Goal: Use online tool/utility: Use online tool/utility

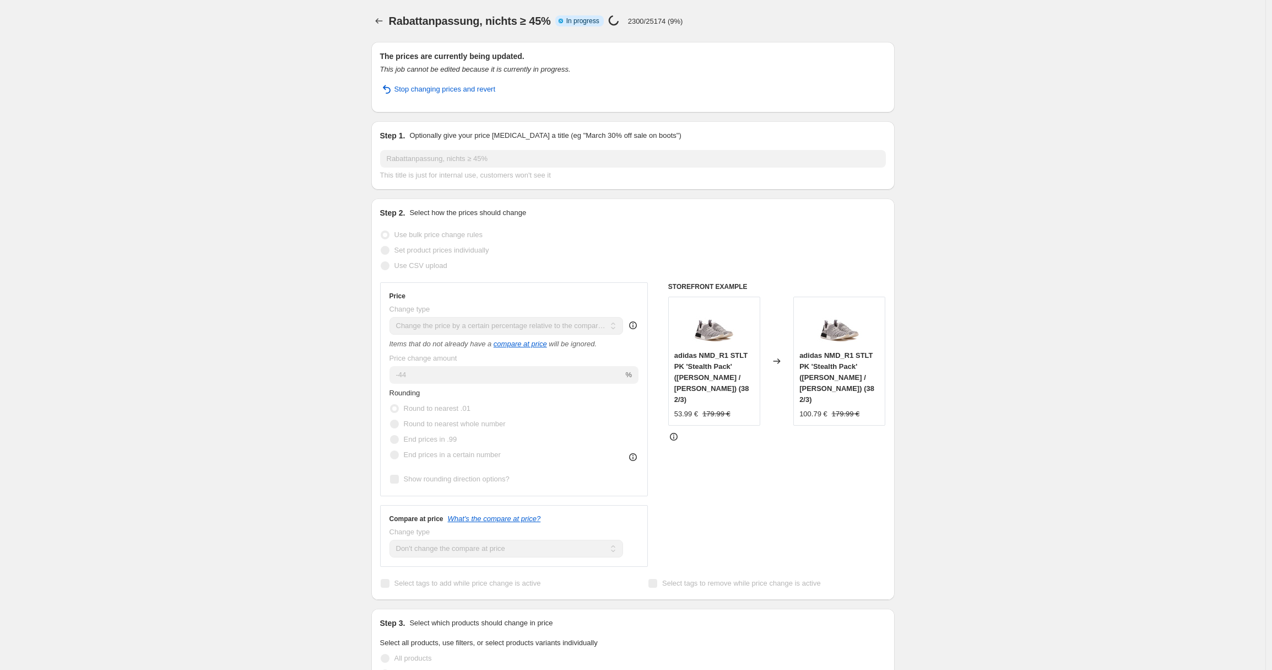
select select "pcap"
select select "no_change"
select select "collection"
click at [170, 47] on div "Rabattanpassung, nichts ≥ 45%. This page is ready Rabattanpassung, nichts ≥ 45%…" at bounding box center [633, 656] width 1266 height 1313
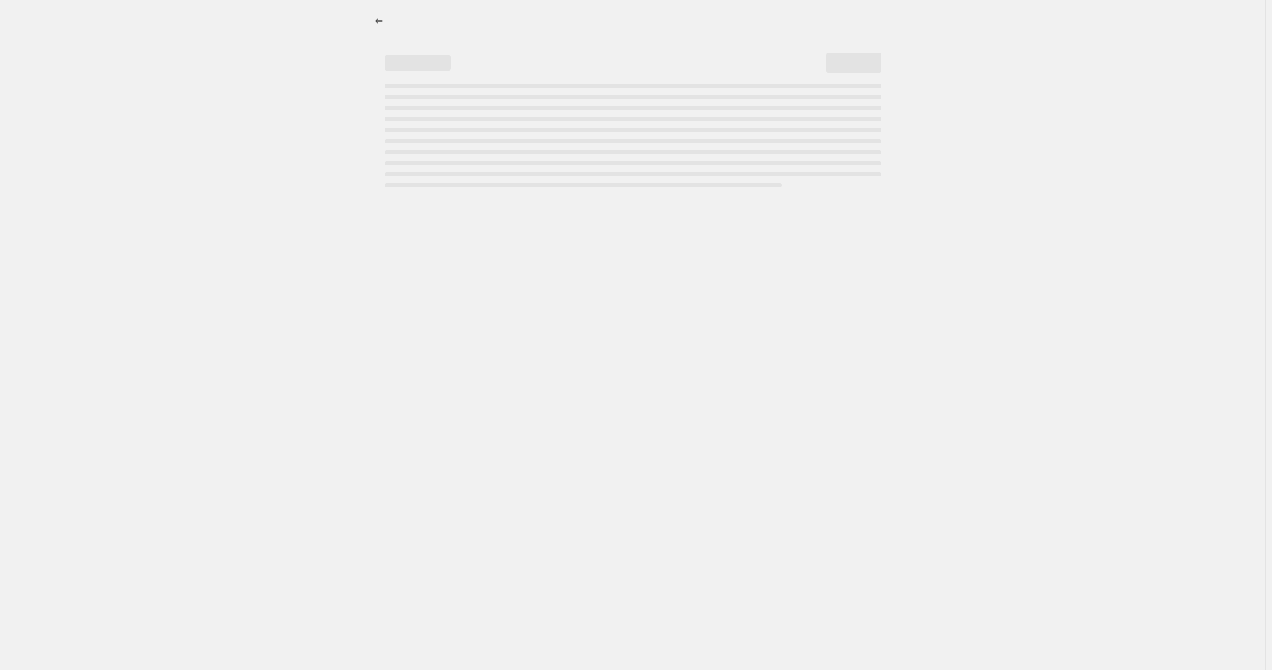
select select "pcap"
select select "no_change"
select select "collection"
